Goal: Task Accomplishment & Management: Complete application form

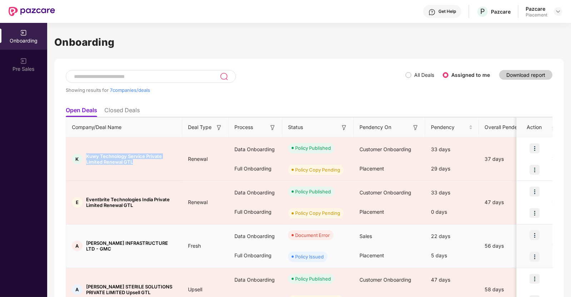
scroll to position [99, 0]
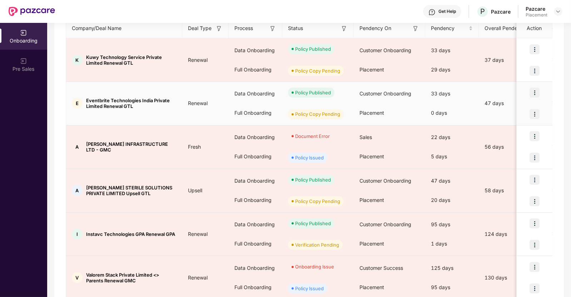
click at [129, 100] on span "Eventbrite Technologies India Private Limited Renewal GTL" at bounding box center [131, 103] width 90 height 11
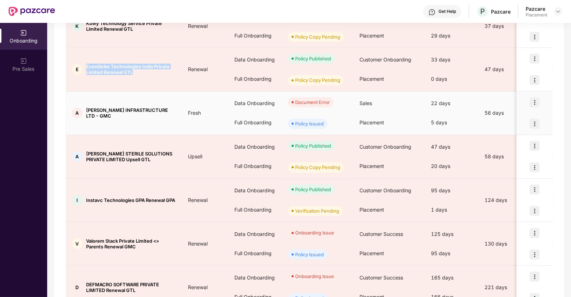
scroll to position [134, 0]
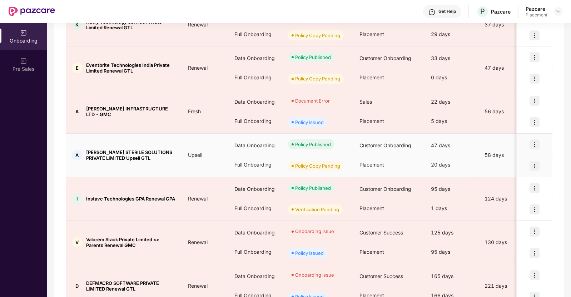
click at [140, 153] on span "[PERSON_NAME] STERILE SOLUTIONS PRIVATE LIMITED Upsell GTL" at bounding box center [131, 154] width 90 height 11
click at [95, 150] on span "[PERSON_NAME] STERILE SOLUTIONS PRIVATE LIMITED Upsell GTL" at bounding box center [131, 154] width 90 height 11
copy span "[PERSON_NAME]"
click at [534, 165] on img at bounding box center [535, 166] width 10 height 10
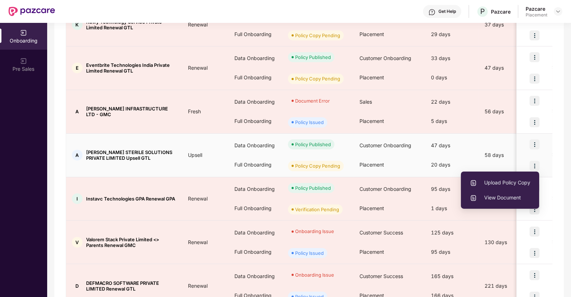
click at [485, 183] on span "Upload Policy Copy" at bounding box center [500, 183] width 60 height 8
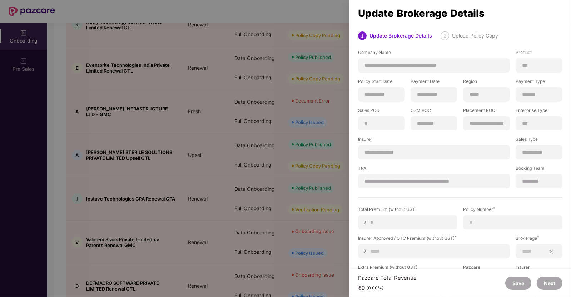
scroll to position [53, 0]
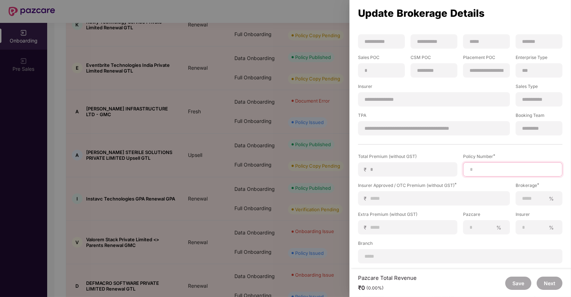
click at [482, 171] on input at bounding box center [512, 170] width 87 height 8
paste input "********"
type input "********"
click at [405, 195] on input at bounding box center [437, 199] width 134 height 8
type input "*"
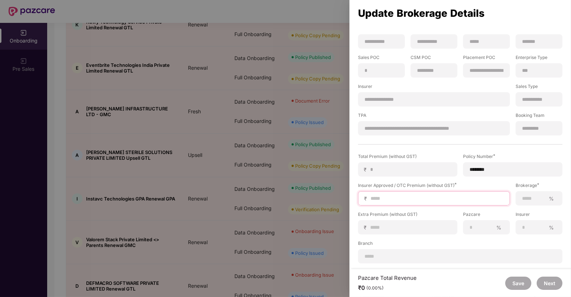
type input "*"
type input "**"
type input "***"
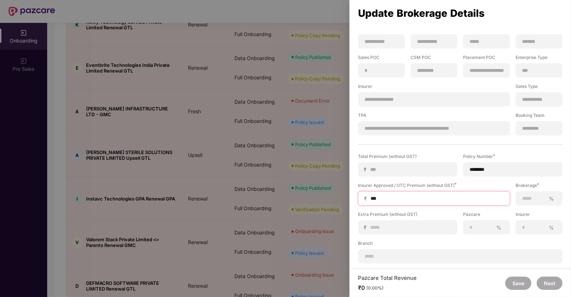
type input "****"
type input "*****"
type input "******"
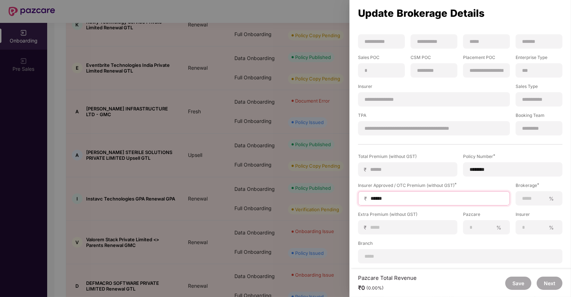
type input "******"
click at [532, 196] on input at bounding box center [534, 199] width 24 height 8
type input "***"
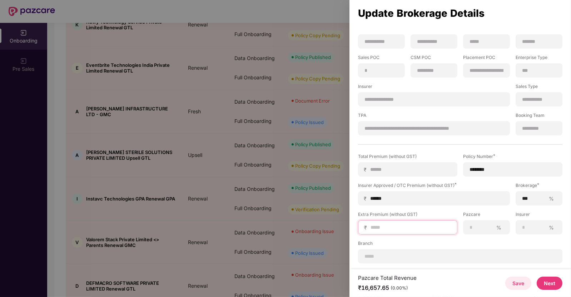
click at [377, 229] on input at bounding box center [410, 228] width 81 height 8
type input "*"
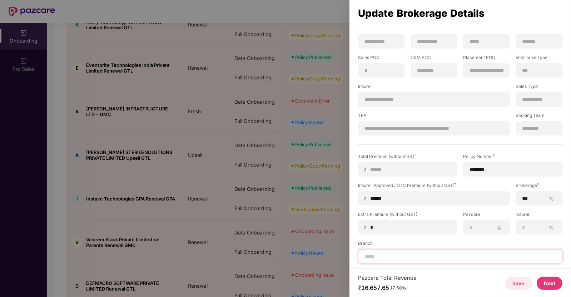
click at [380, 256] on input at bounding box center [460, 257] width 192 height 8
type input "**********"
click at [554, 283] on button "Next" at bounding box center [550, 283] width 26 height 13
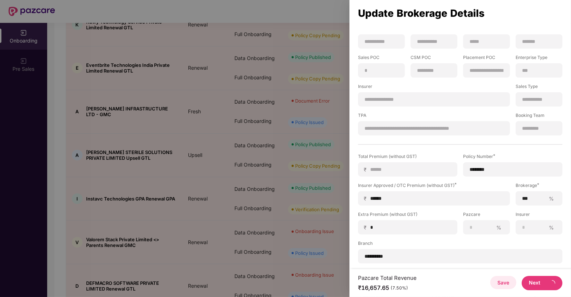
scroll to position [0, 0]
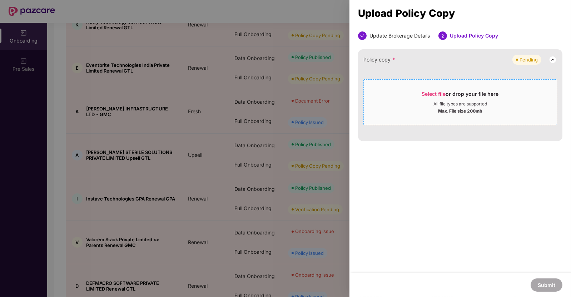
click at [425, 94] on span "Select file" at bounding box center [434, 94] width 24 height 6
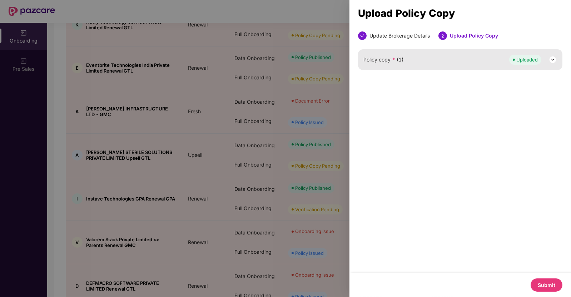
click at [544, 284] on button "Submit" at bounding box center [547, 284] width 32 height 13
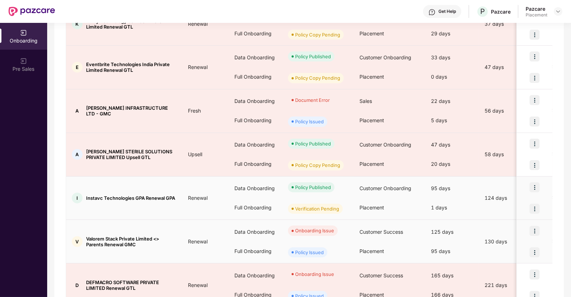
scroll to position [135, 0]
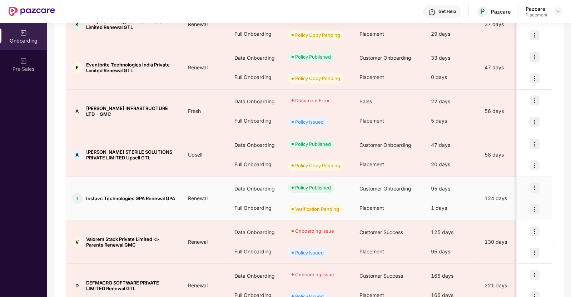
click at [93, 197] on span "Instavc Technologies GPA Renewal GPA" at bounding box center [130, 198] width 89 height 6
copy span "Instavc"
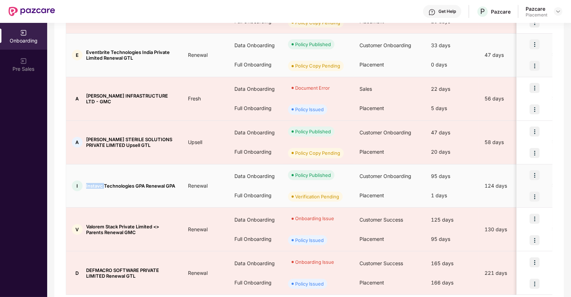
scroll to position [170, 0]
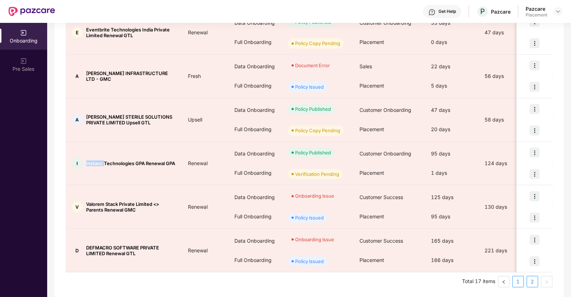
click at [518, 284] on link "1" at bounding box center [518, 281] width 11 height 11
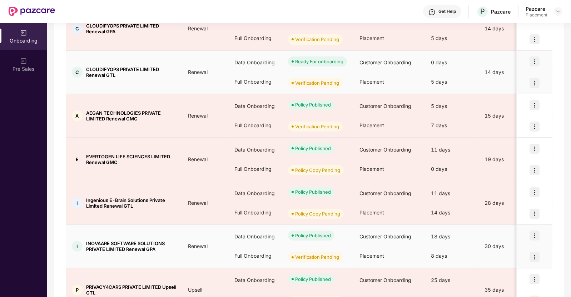
scroll to position [300, 0]
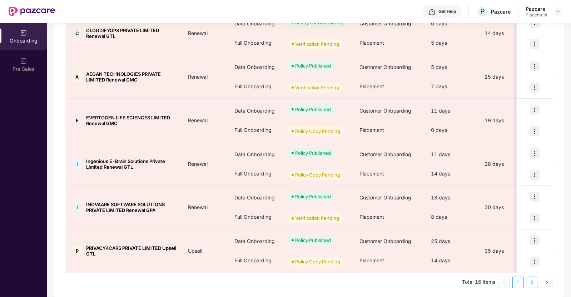
click at [531, 280] on link "2" at bounding box center [532, 282] width 11 height 11
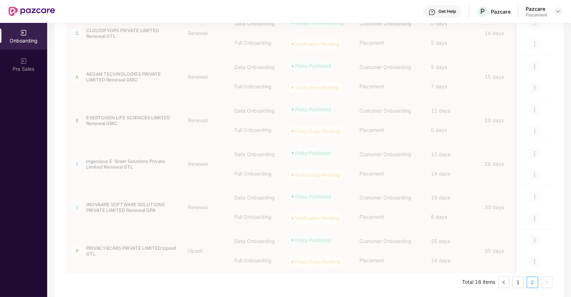
scroll to position [126, 0]
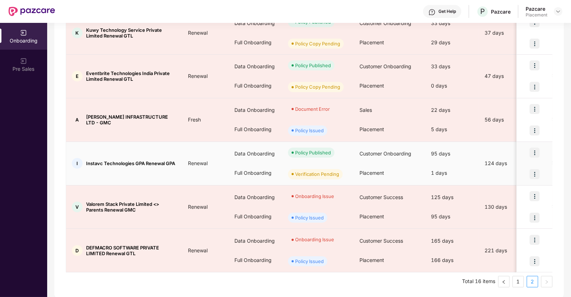
click at [532, 172] on img at bounding box center [535, 174] width 10 height 10
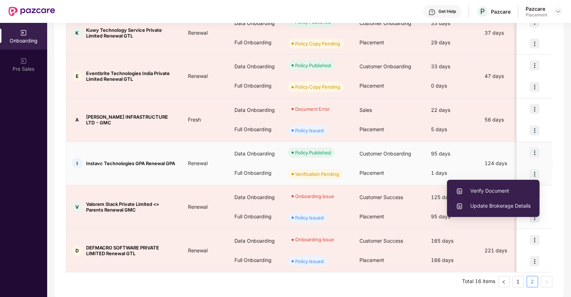
click at [491, 190] on span "Verify Document" at bounding box center [493, 191] width 75 height 8
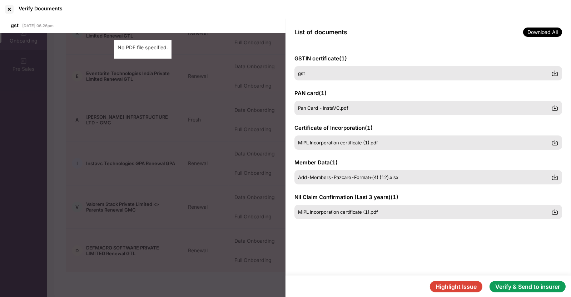
click at [538, 286] on button "Verify & Send to insurer" at bounding box center [528, 286] width 76 height 11
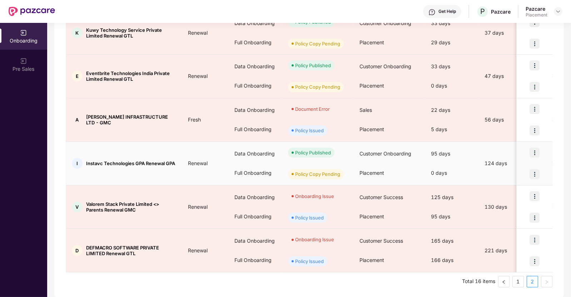
click at [535, 172] on img at bounding box center [535, 174] width 10 height 10
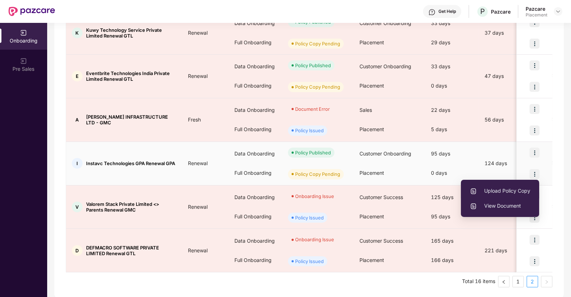
click at [498, 190] on span "Upload Policy Copy" at bounding box center [500, 191] width 60 height 8
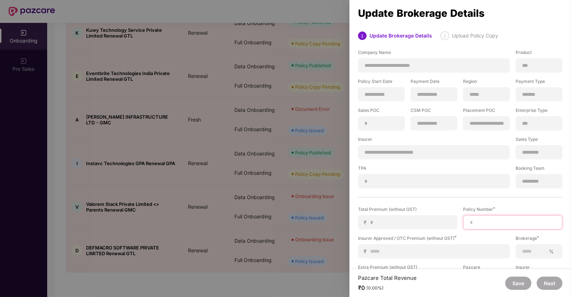
click at [477, 220] on input at bounding box center [512, 223] width 87 height 8
paste input "**********"
type input "**********"
click at [407, 250] on input at bounding box center [437, 252] width 134 height 8
type input "*"
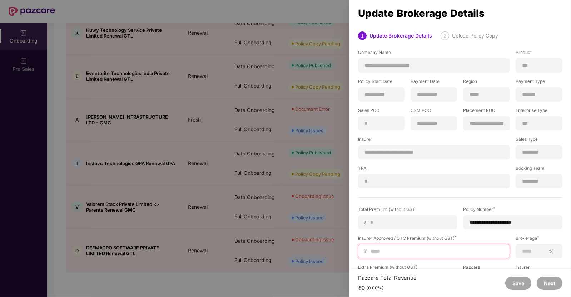
type input "*"
type input "**"
type input "***"
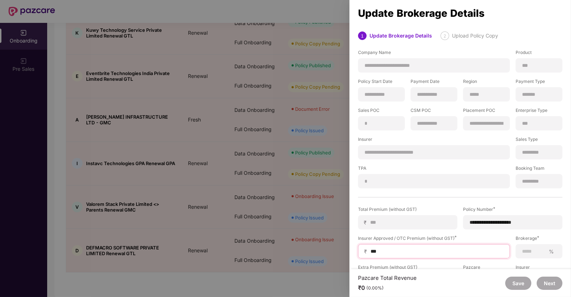
type input "****"
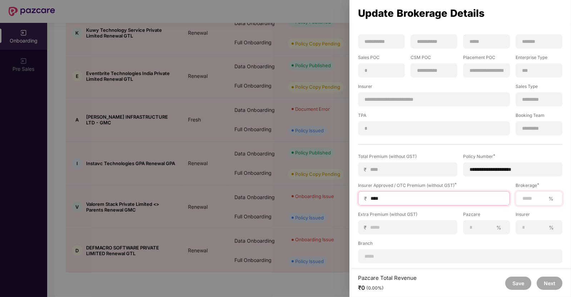
type input "****"
click at [530, 200] on input at bounding box center [534, 199] width 24 height 8
type input "***"
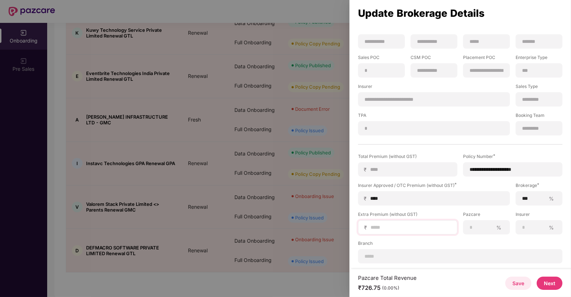
click at [404, 232] on div "₹" at bounding box center [407, 227] width 99 height 14
click at [402, 228] on input at bounding box center [410, 228] width 81 height 8
type input "*"
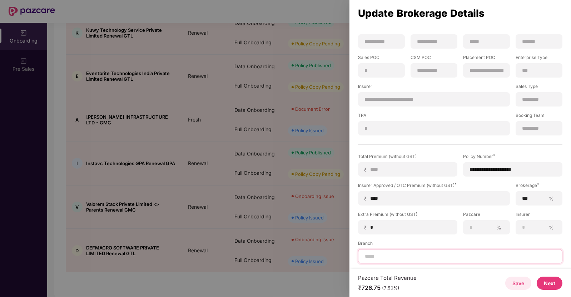
click at [401, 256] on input at bounding box center [460, 257] width 192 height 8
type input "*********"
click at [547, 277] on button "Next" at bounding box center [550, 283] width 26 height 13
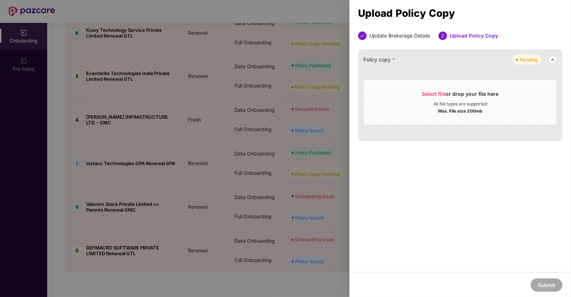
scroll to position [0, 0]
click at [425, 93] on span "Select file" at bounding box center [434, 94] width 24 height 6
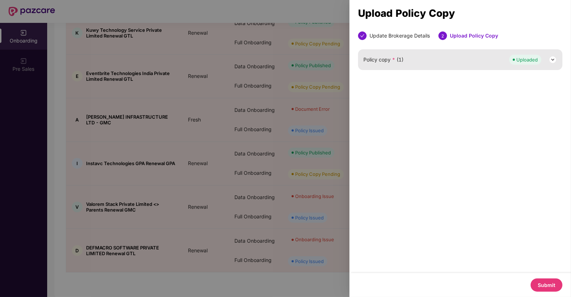
click at [547, 286] on button "Submit" at bounding box center [547, 284] width 32 height 13
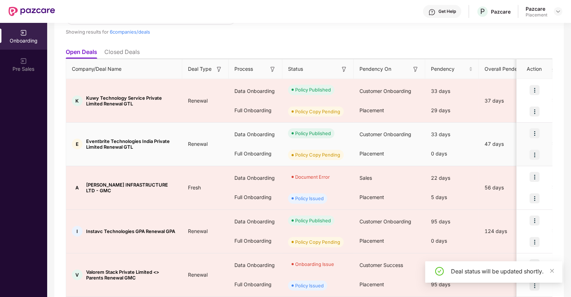
scroll to position [126, 0]
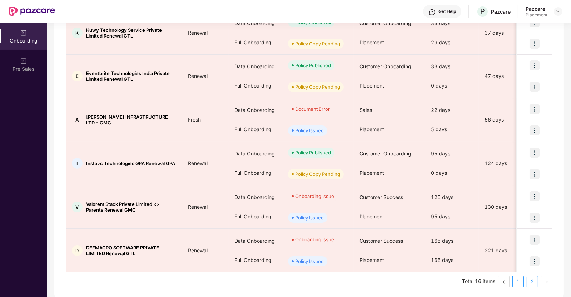
click at [520, 279] on link "1" at bounding box center [518, 281] width 11 height 11
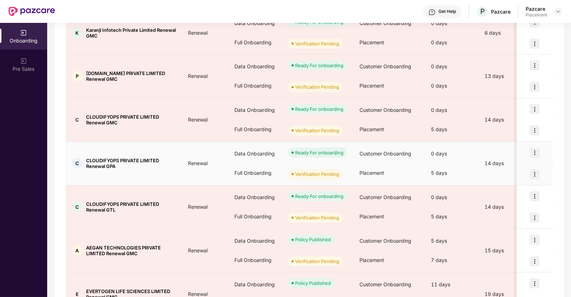
scroll to position [300, 0]
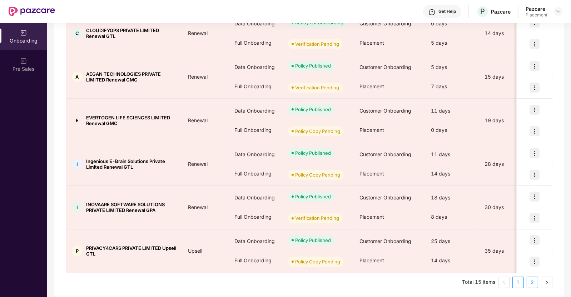
click at [530, 282] on link "2" at bounding box center [532, 282] width 11 height 11
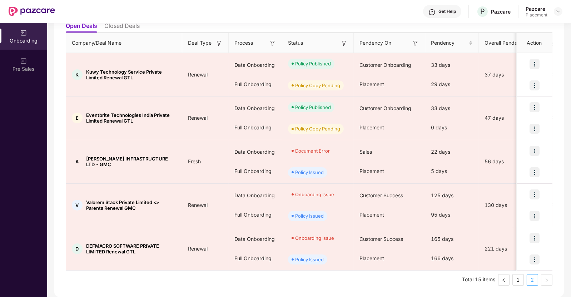
scroll to position [83, 0]
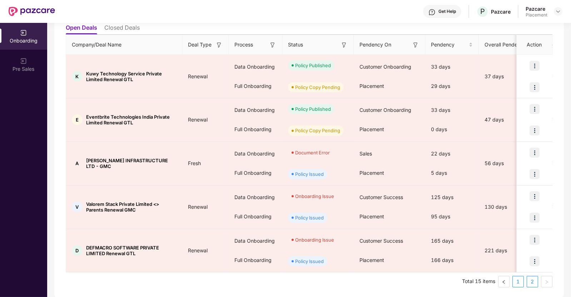
click at [521, 281] on link "1" at bounding box center [518, 281] width 11 height 11
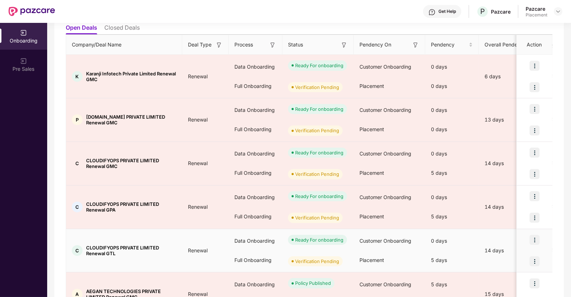
scroll to position [300, 0]
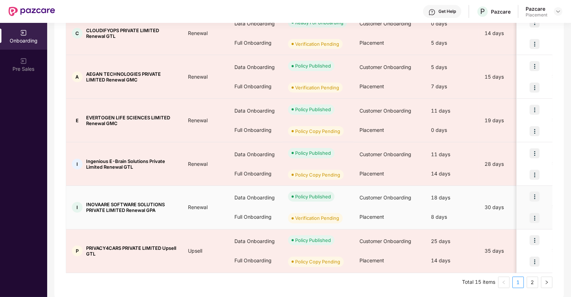
click at [535, 216] on img at bounding box center [535, 218] width 10 height 10
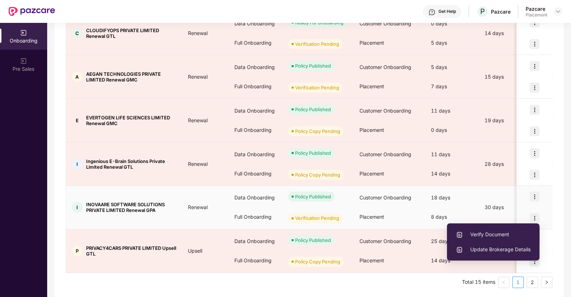
click at [499, 234] on span "Verify Document" at bounding box center [493, 235] width 75 height 8
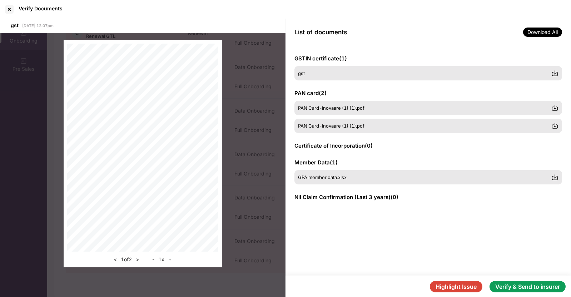
click at [525, 279] on div "Highlight Issue Verify & Send to insurer" at bounding box center [429, 287] width 286 height 22
click at [506, 284] on button "Verify & Send to insurer" at bounding box center [528, 286] width 76 height 11
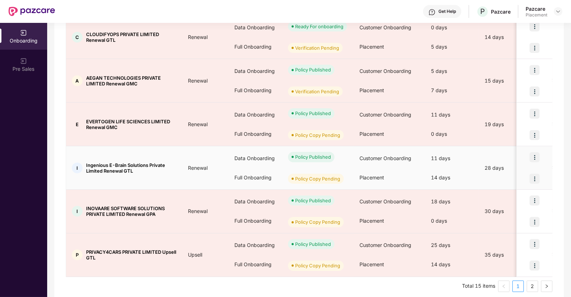
scroll to position [295, 0]
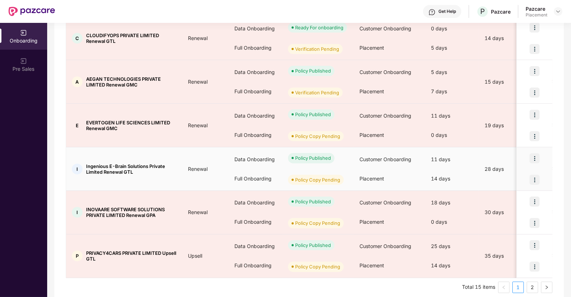
click at [539, 178] on img at bounding box center [535, 180] width 10 height 10
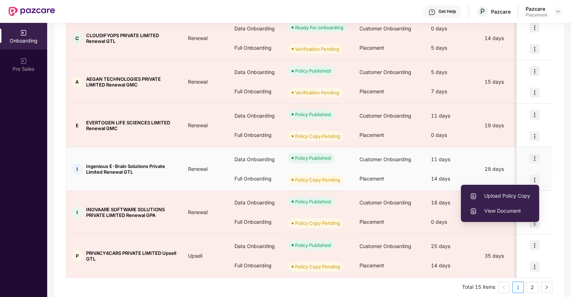
click at [507, 207] on li "View Document" at bounding box center [500, 210] width 78 height 15
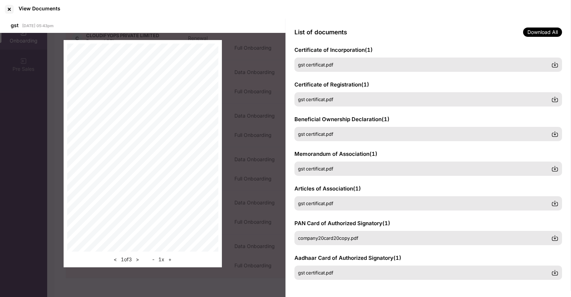
scroll to position [96, 0]
click at [10, 9] on div at bounding box center [9, 9] width 11 height 11
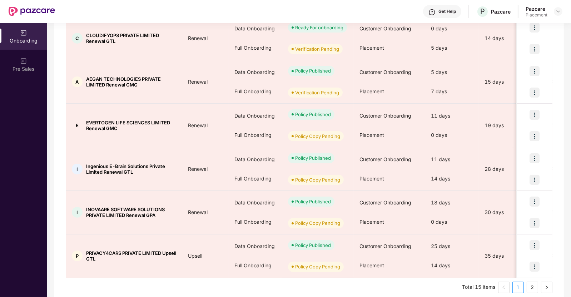
click at [446, 13] on div "Get Help" at bounding box center [447, 12] width 18 height 6
click at [350, 8] on div "Get Help P Pazcare Pazcare Placement" at bounding box center [308, 11] width 507 height 23
click at [480, 10] on span "P" at bounding box center [482, 11] width 13 height 13
click at [558, 12] on img at bounding box center [558, 12] width 6 height 6
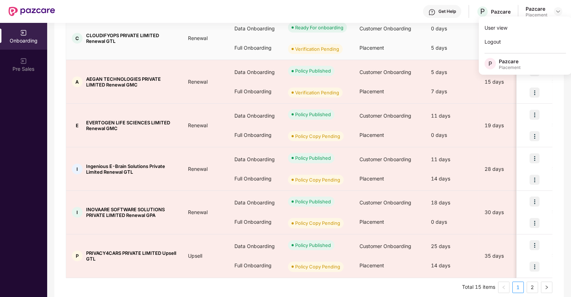
click at [446, 30] on div "0 days" at bounding box center [452, 28] width 54 height 19
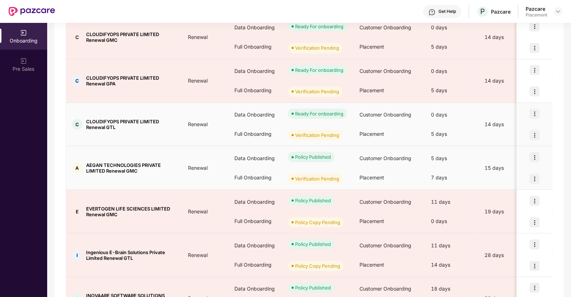
scroll to position [208, 0]
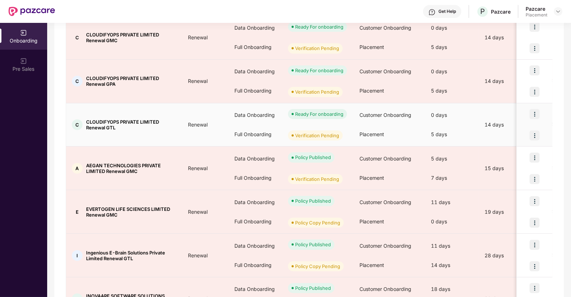
click at [110, 120] on span "CLOUDIFYOPS PRIVATE LIMITED Renewal GTL" at bounding box center [131, 124] width 90 height 11
copy span "CLOUDIFYOPS"
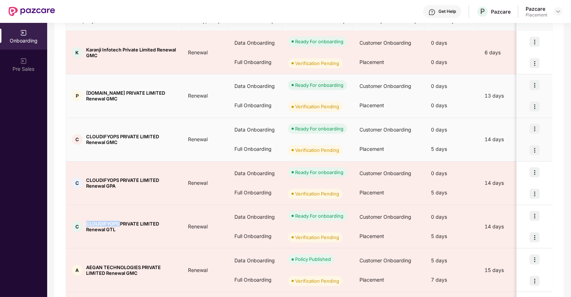
scroll to position [107, 0]
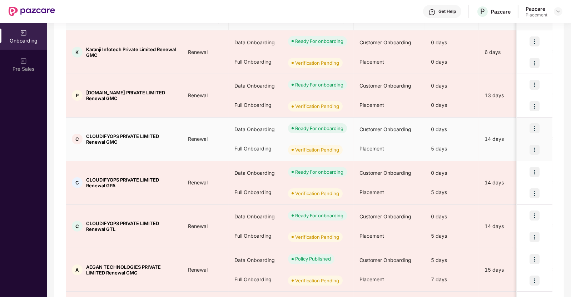
click at [249, 155] on div "Full Onboarding" at bounding box center [256, 148] width 54 height 19
click at [102, 134] on span "CLOUDIFYOPS PRIVATE LIMITED Renewal GMC" at bounding box center [131, 138] width 90 height 11
copy span "CLOUDIFYOPS"
click at [102, 134] on span "CLOUDIFYOPS PRIVATE LIMITED Renewal GMC" at bounding box center [131, 138] width 90 height 11
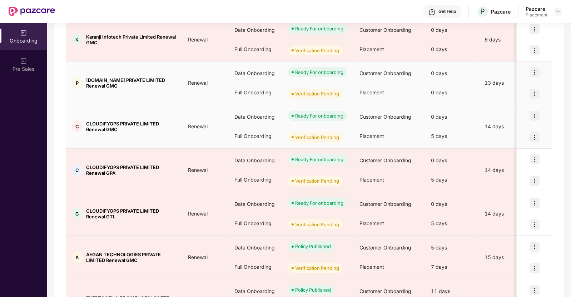
scroll to position [120, 0]
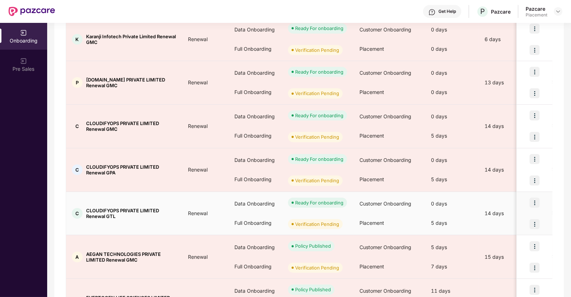
click at [536, 222] on img at bounding box center [535, 224] width 10 height 10
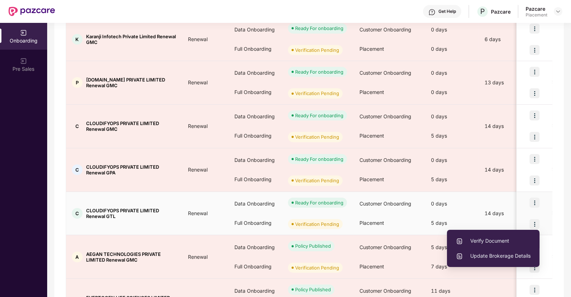
click at [472, 242] on span "Verify Document" at bounding box center [493, 241] width 75 height 8
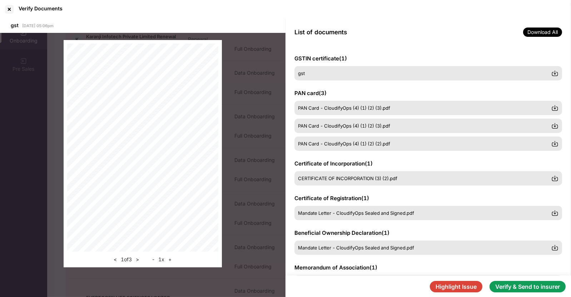
click at [533, 284] on button "Verify & Send to insurer" at bounding box center [528, 286] width 76 height 11
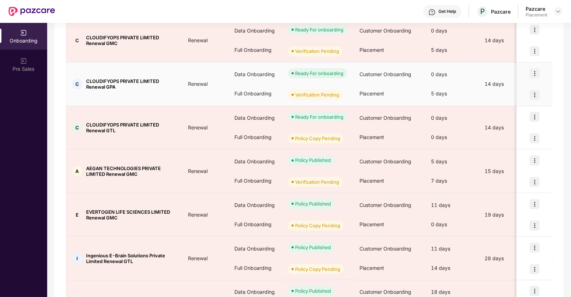
scroll to position [214, 0]
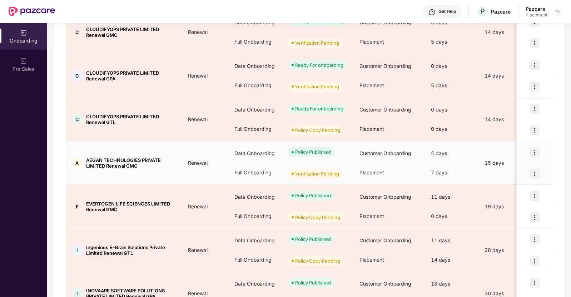
click at [535, 174] on img at bounding box center [535, 174] width 10 height 10
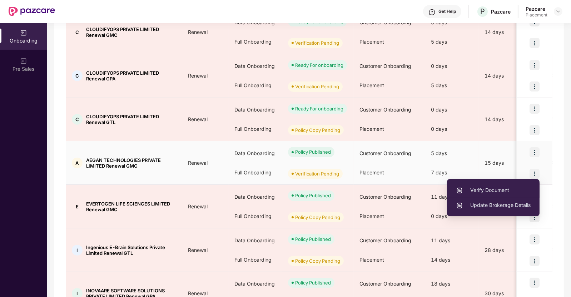
click at [484, 192] on span "Verify Document" at bounding box center [493, 190] width 75 height 8
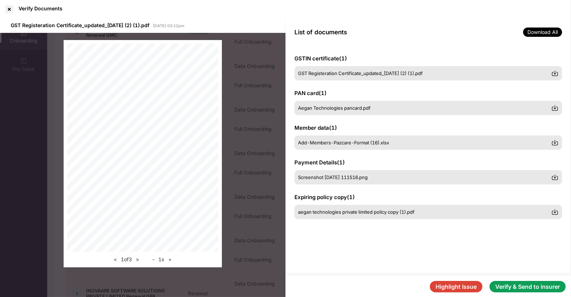
click at [538, 290] on button "Verify & Send to insurer" at bounding box center [528, 286] width 76 height 11
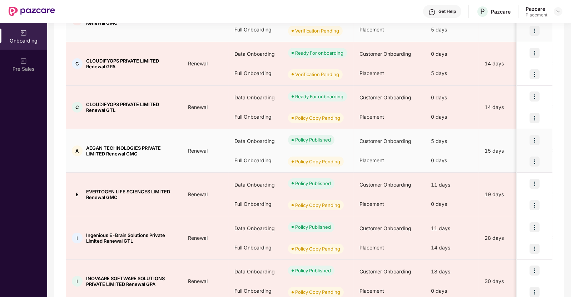
scroll to position [300, 0]
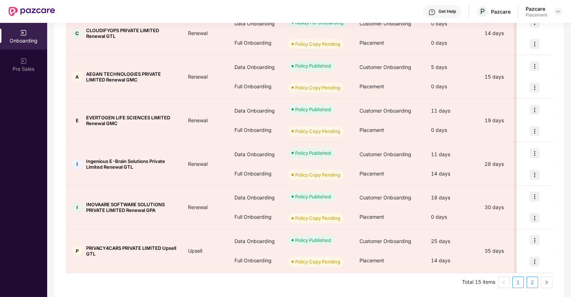
click at [529, 281] on link "2" at bounding box center [532, 282] width 11 height 11
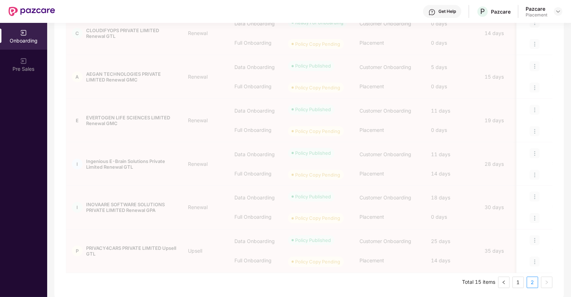
scroll to position [83, 0]
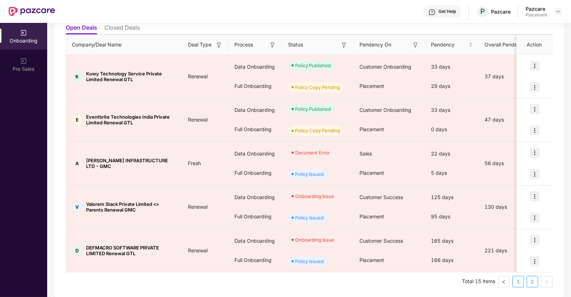
click at [521, 285] on link "1" at bounding box center [518, 281] width 11 height 11
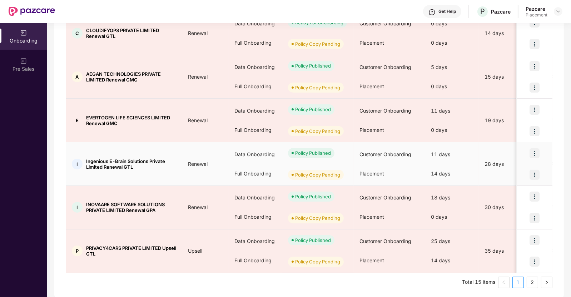
scroll to position [0, 0]
